Goal: Transaction & Acquisition: Book appointment/travel/reservation

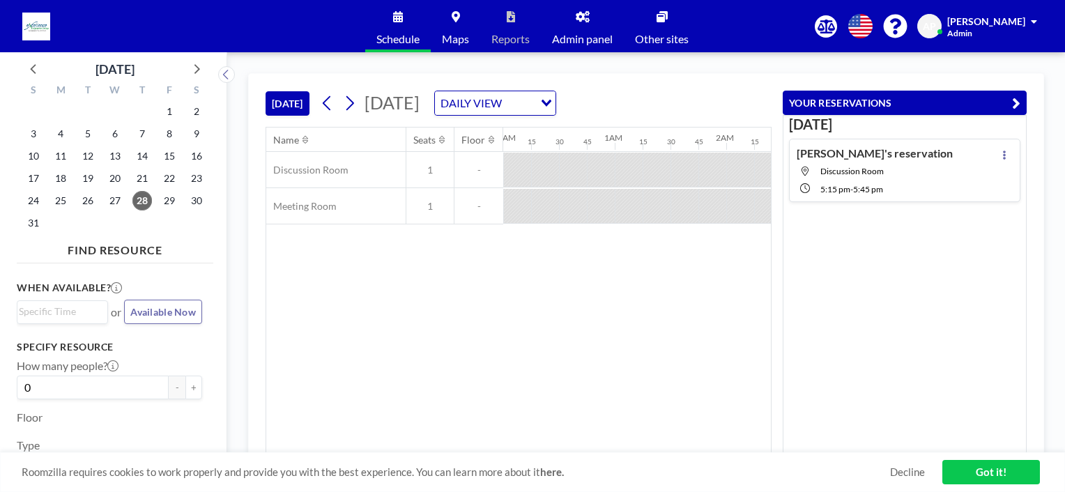
scroll to position [0, 1505]
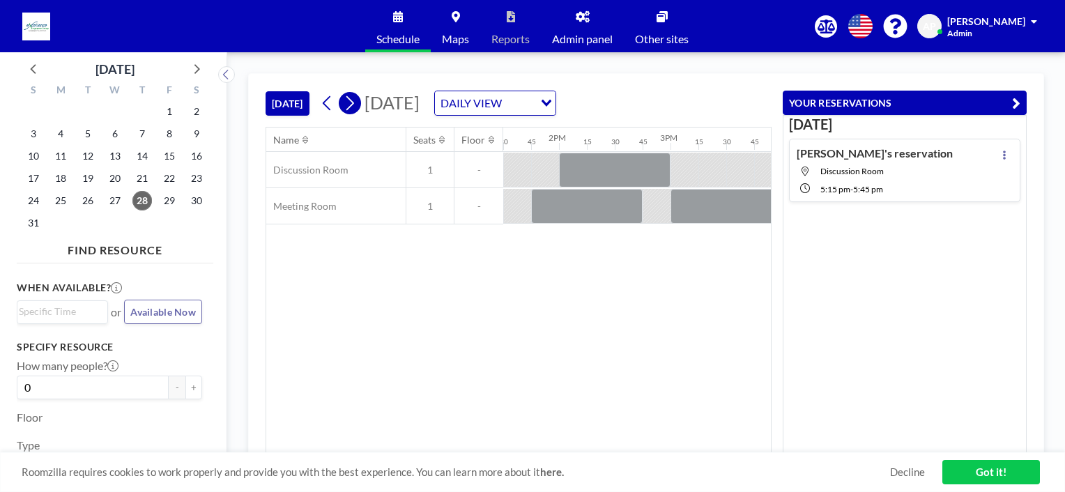
click at [349, 104] on icon at bounding box center [349, 103] width 13 height 21
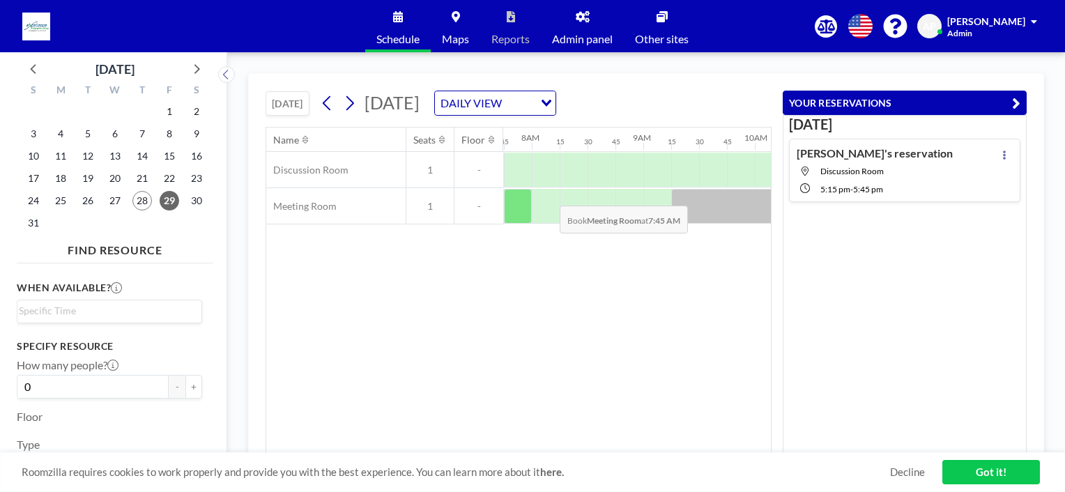
scroll to position [0, 864]
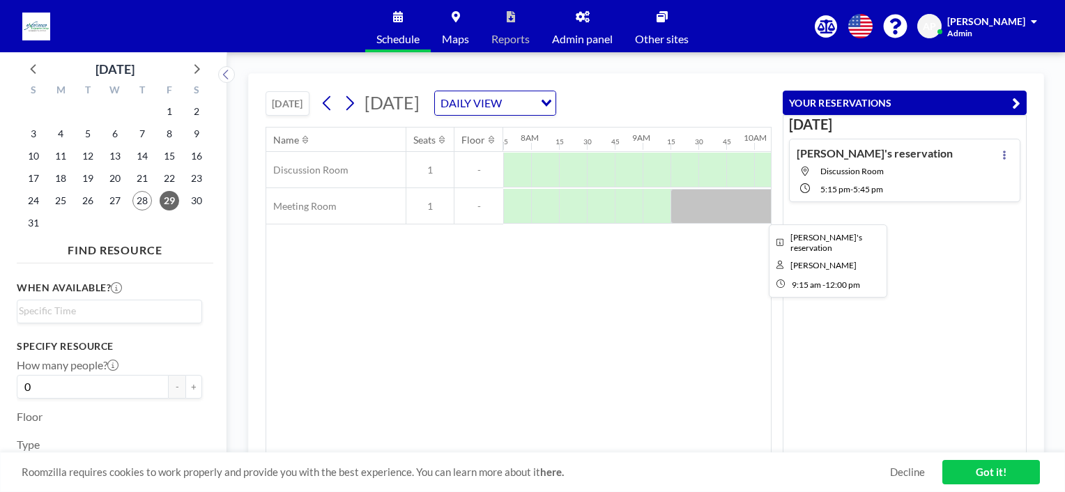
click at [700, 214] on div at bounding box center [823, 206] width 307 height 35
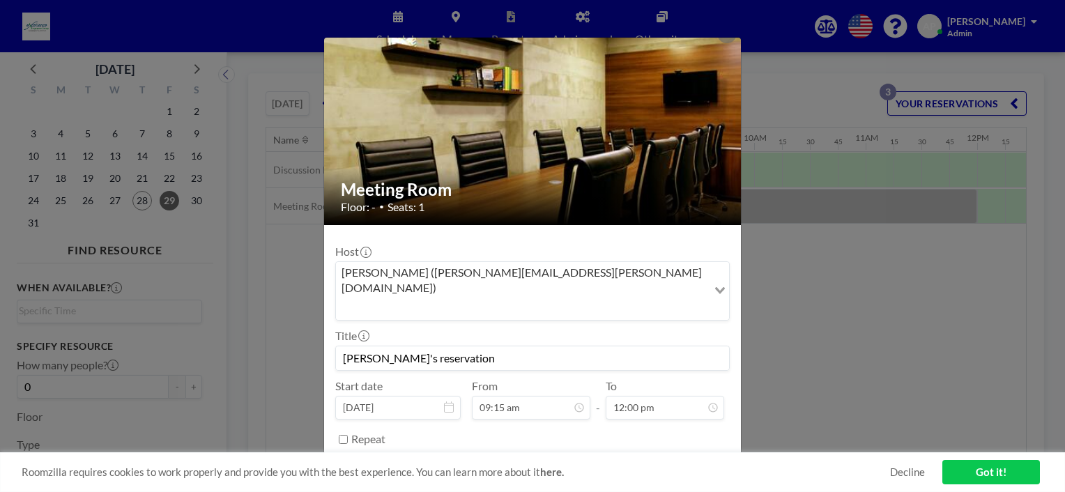
scroll to position [27, 0]
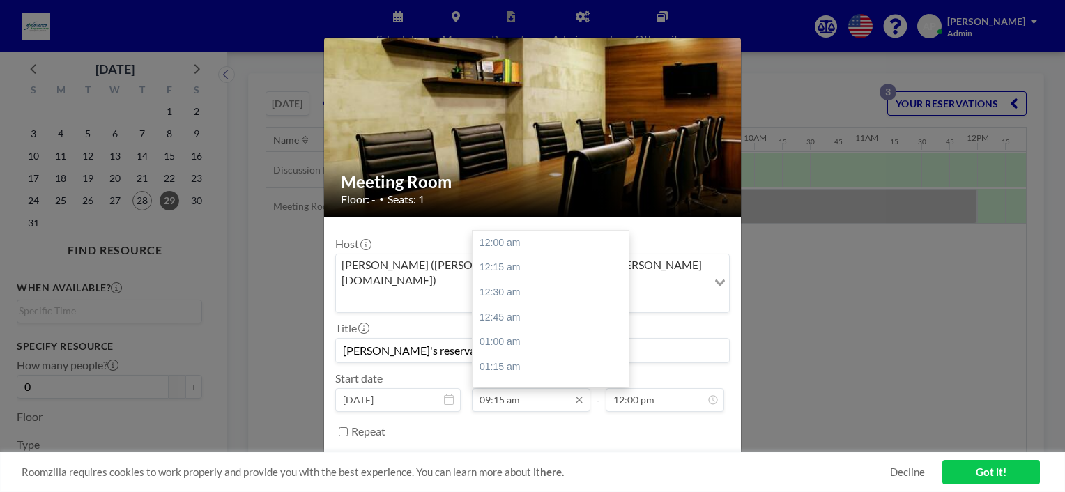
click at [542, 388] on input "09:15 am" at bounding box center [531, 400] width 118 height 24
click at [508, 334] on div "02:30 pm" at bounding box center [553, 346] width 163 height 25
type input "02:30 pm"
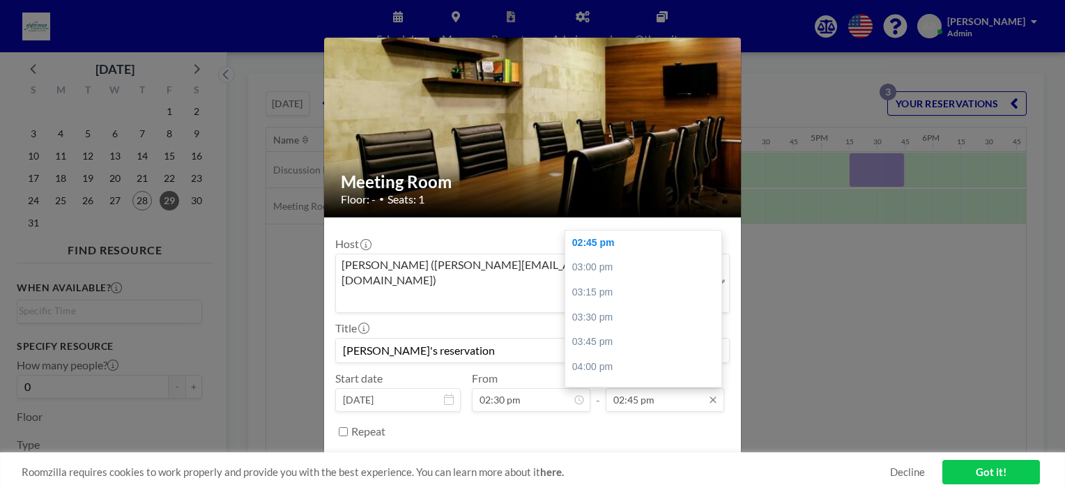
scroll to position [0, 1589]
click at [663, 388] on input "02:45 pm" at bounding box center [665, 400] width 118 height 24
click at [597, 305] on div "03:30 pm" at bounding box center [646, 317] width 163 height 25
type input "03:30 pm"
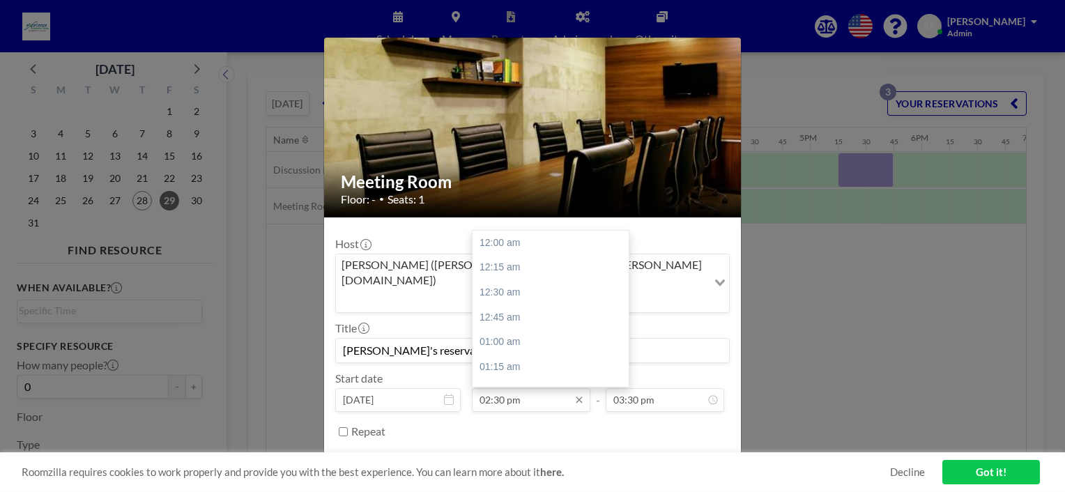
scroll to position [1438, 0]
click at [822, 356] on div "Meeting Room Floor: - • Seats: 1 Host [PERSON_NAME] ([PERSON_NAME][EMAIL_ADDRES…" at bounding box center [532, 246] width 1065 height 492
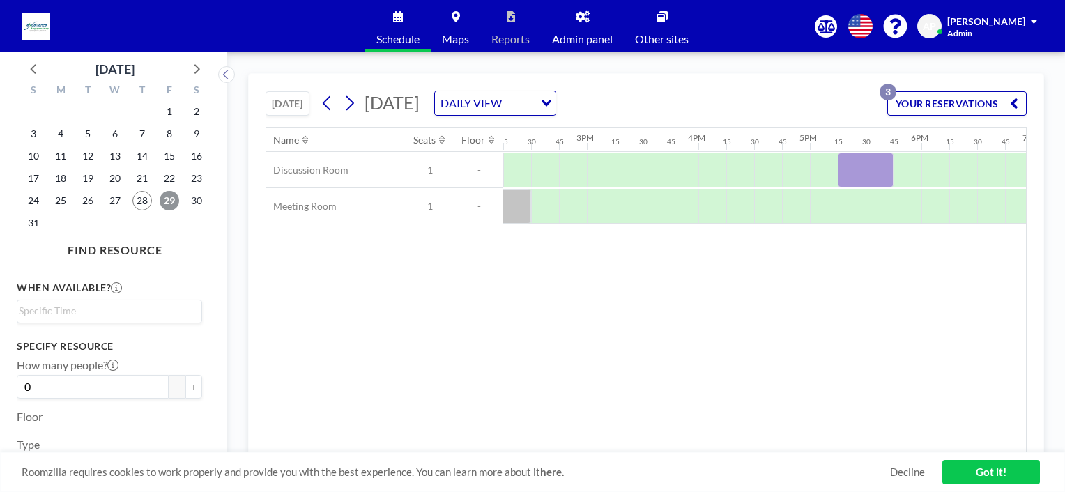
click at [171, 199] on span "29" at bounding box center [170, 201] width 20 height 20
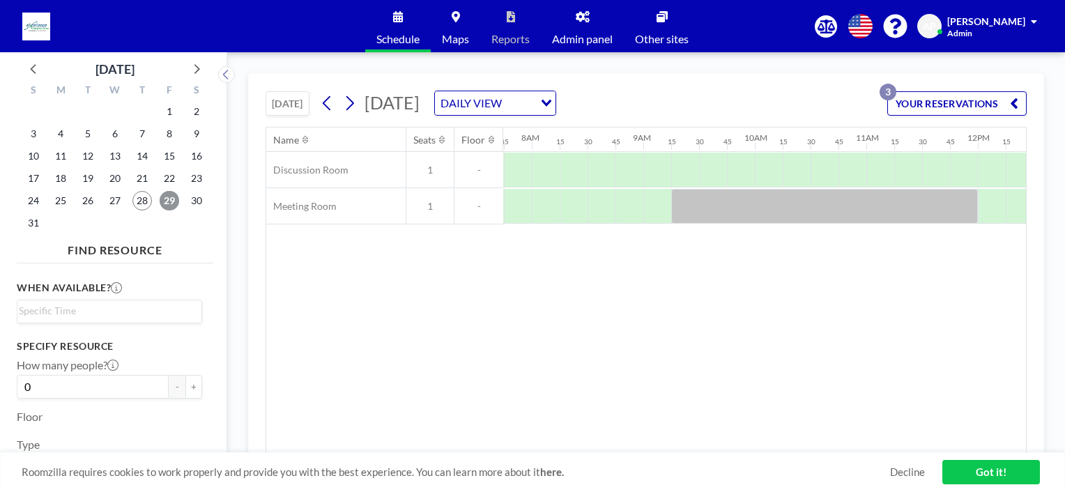
scroll to position [0, 864]
click at [990, 205] on div at bounding box center [991, 206] width 28 height 35
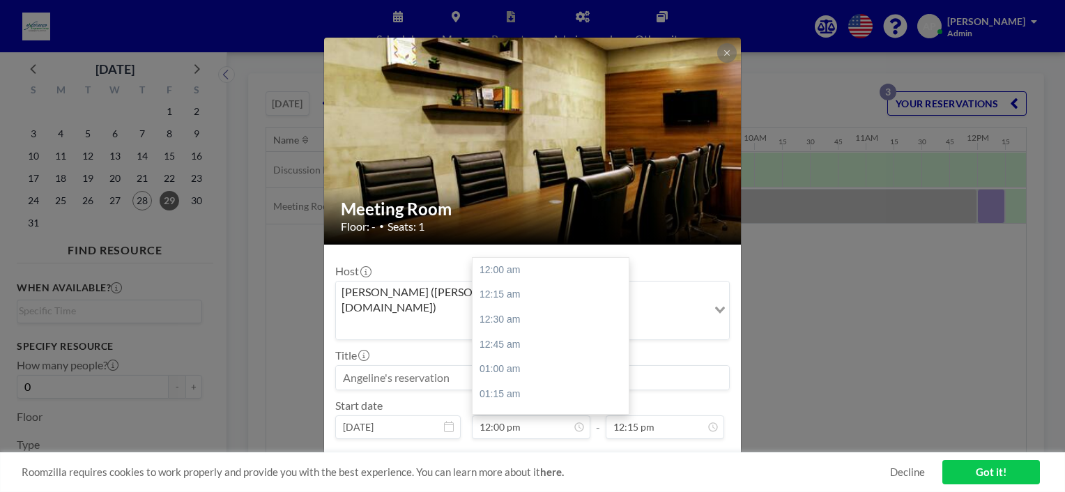
scroll to position [1190, 0]
click at [505, 415] on input "12:00 pm" at bounding box center [531, 427] width 118 height 24
click at [507, 367] on div "02:30 pm" at bounding box center [553, 379] width 163 height 25
type input "02:30 pm"
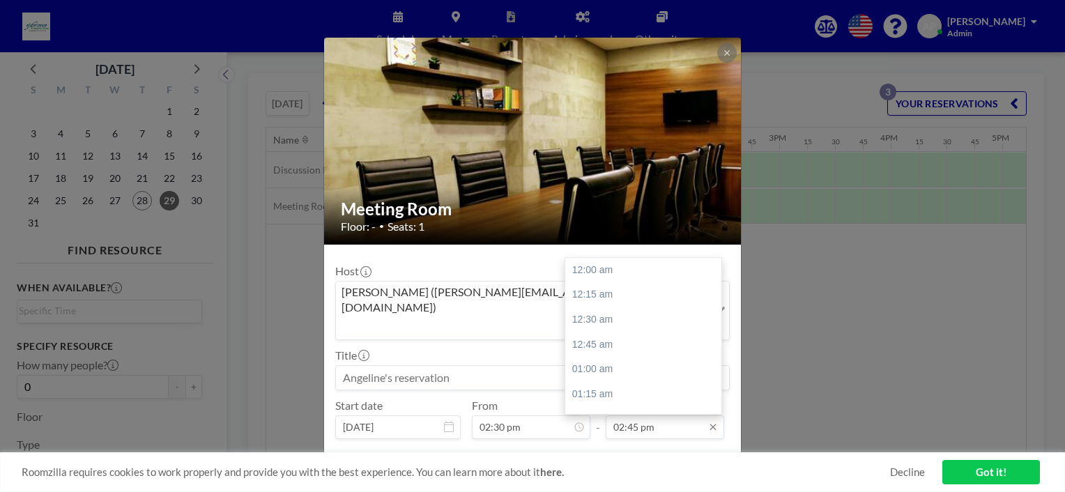
scroll to position [1463, 0]
click at [638, 415] on input "02:45 pm" at bounding box center [665, 427] width 118 height 24
click at [601, 332] on div "03:30 pm" at bounding box center [646, 344] width 163 height 25
type input "03:30 pm"
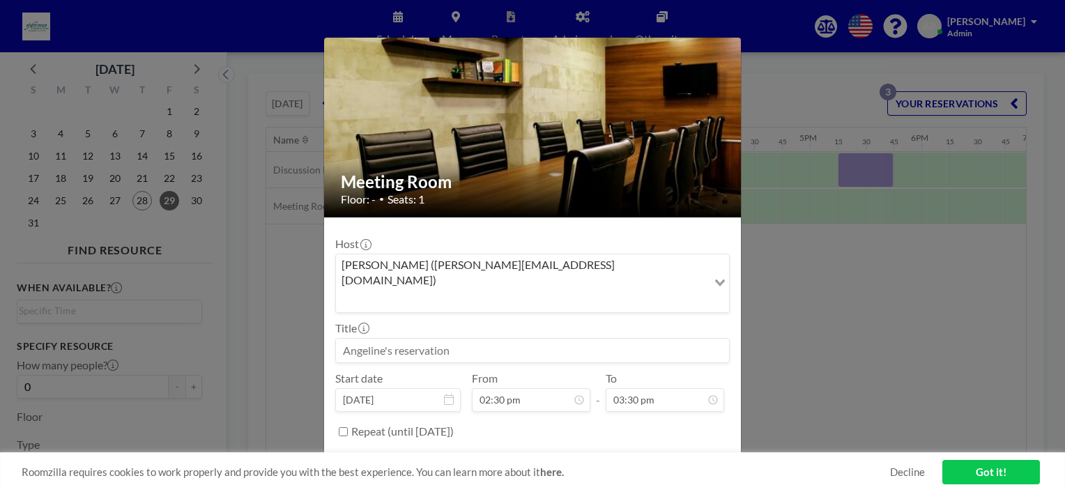
scroll to position [1438, 0]
click at [444, 339] on input at bounding box center [532, 351] width 393 height 24
type input "[PERSON_NAME]'s- Interview Ops"
click at [695, 454] on button "BOOK NOW" at bounding box center [694, 466] width 70 height 24
